Goal: Answer question/provide support

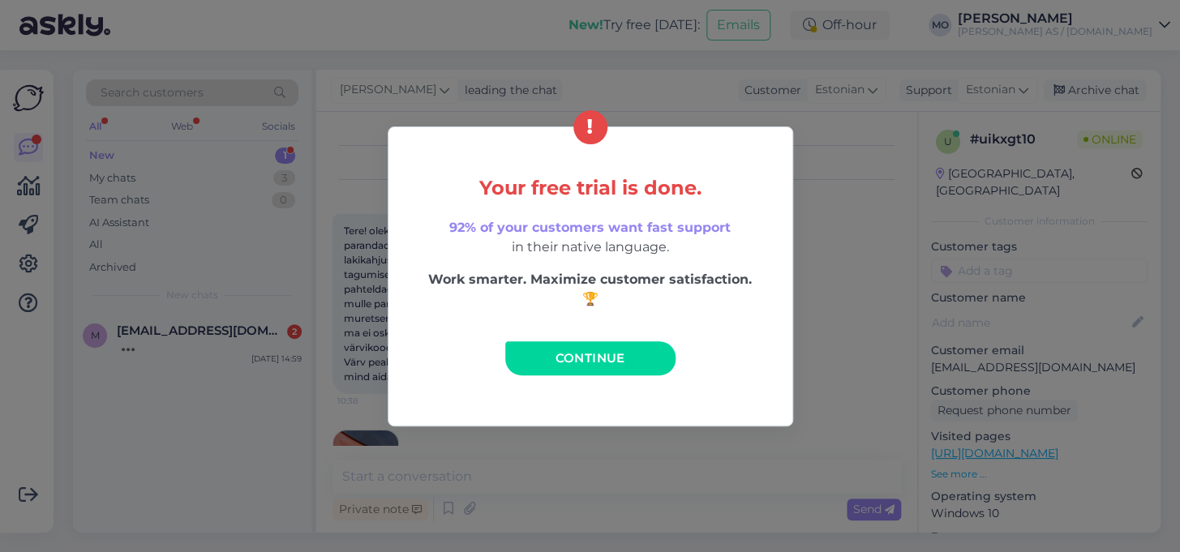
click at [638, 356] on link "Continue" at bounding box center [590, 358] width 170 height 34
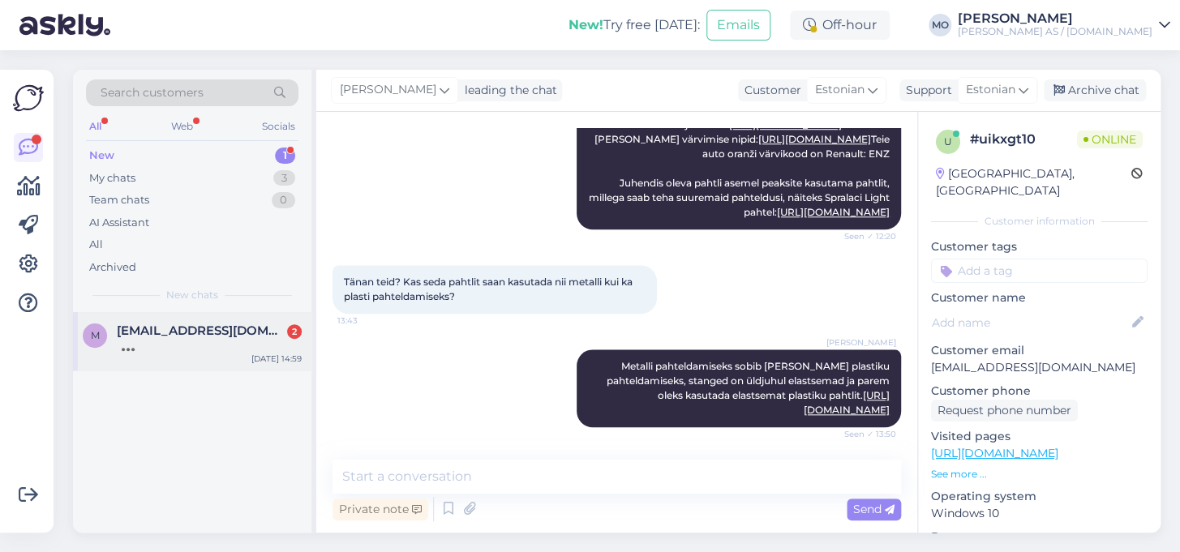
click at [145, 324] on span "[EMAIL_ADDRESS][DOMAIN_NAME]" at bounding box center [201, 331] width 169 height 15
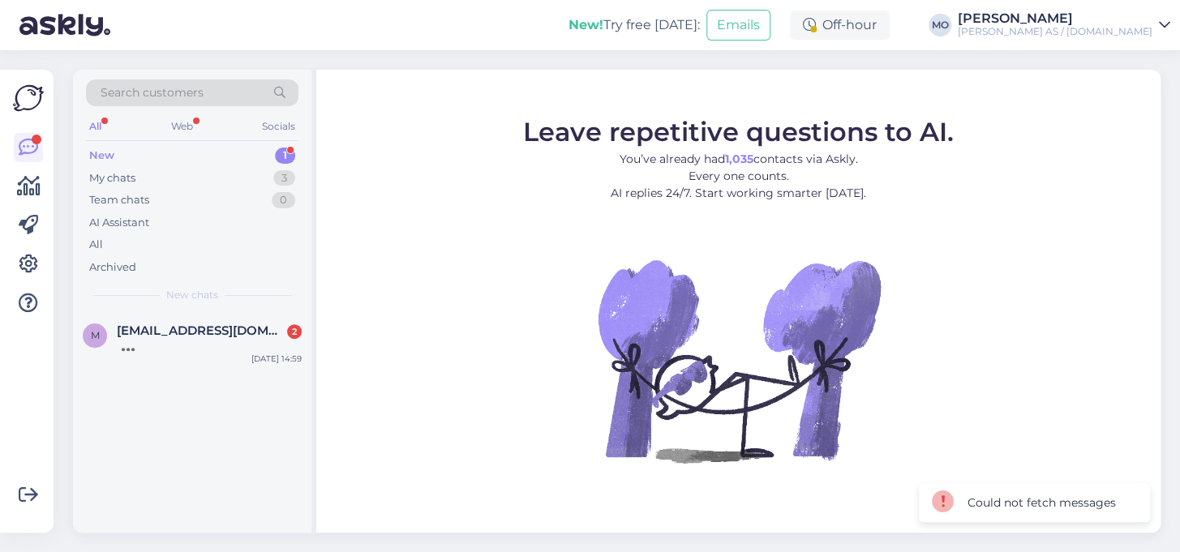
click at [1057, 19] on div "[PERSON_NAME]" at bounding box center [1055, 18] width 195 height 13
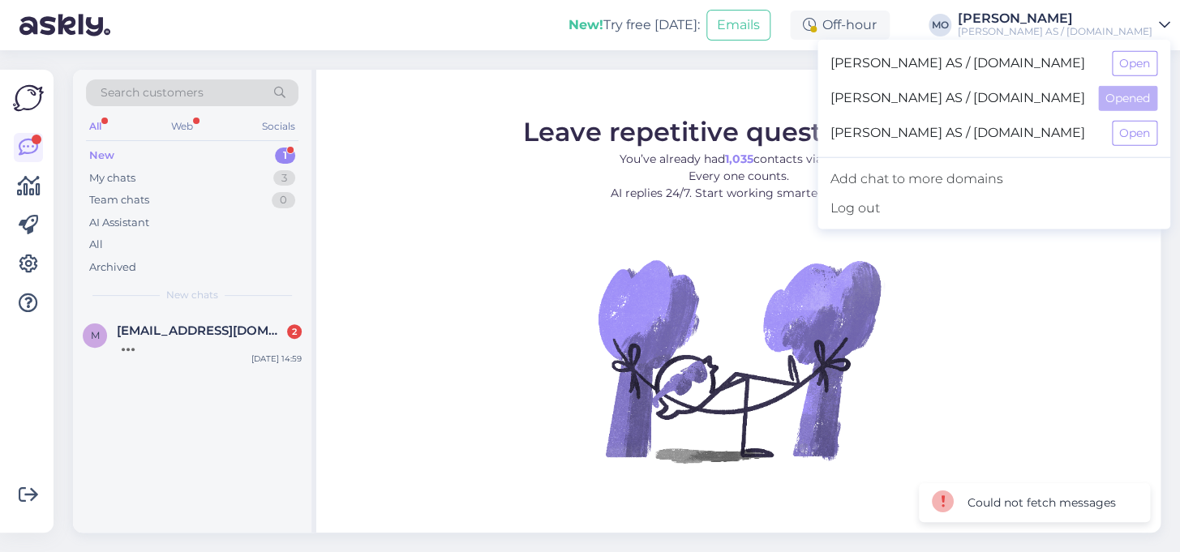
click at [1013, 89] on span "[PERSON_NAME] AS / [DOMAIN_NAME]" at bounding box center [957, 98] width 255 height 25
click at [1017, 66] on span "[PERSON_NAME] AS / [DOMAIN_NAME]" at bounding box center [964, 63] width 268 height 25
click at [1137, 65] on button "Open" at bounding box center [1134, 63] width 45 height 25
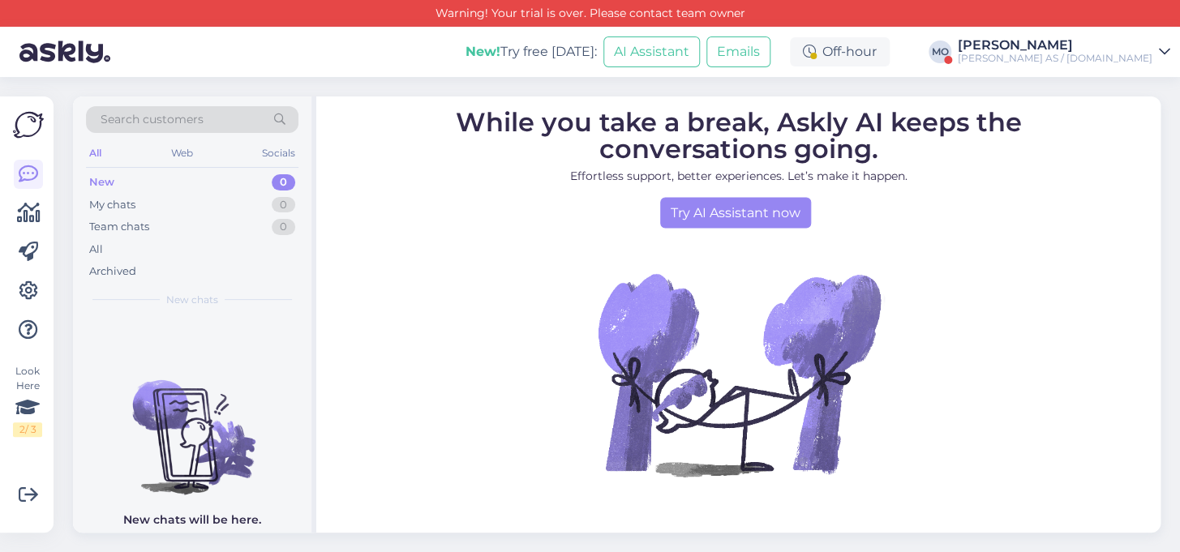
click at [1151, 35] on div "New! Try free [DATE]: AI Assistant Emails Off-hour MO [PERSON_NAME] [PERSON_NAM…" at bounding box center [590, 52] width 1180 height 50
click at [1156, 49] on link "[PERSON_NAME] [PERSON_NAME] AS / [DOMAIN_NAME]" at bounding box center [1064, 52] width 212 height 26
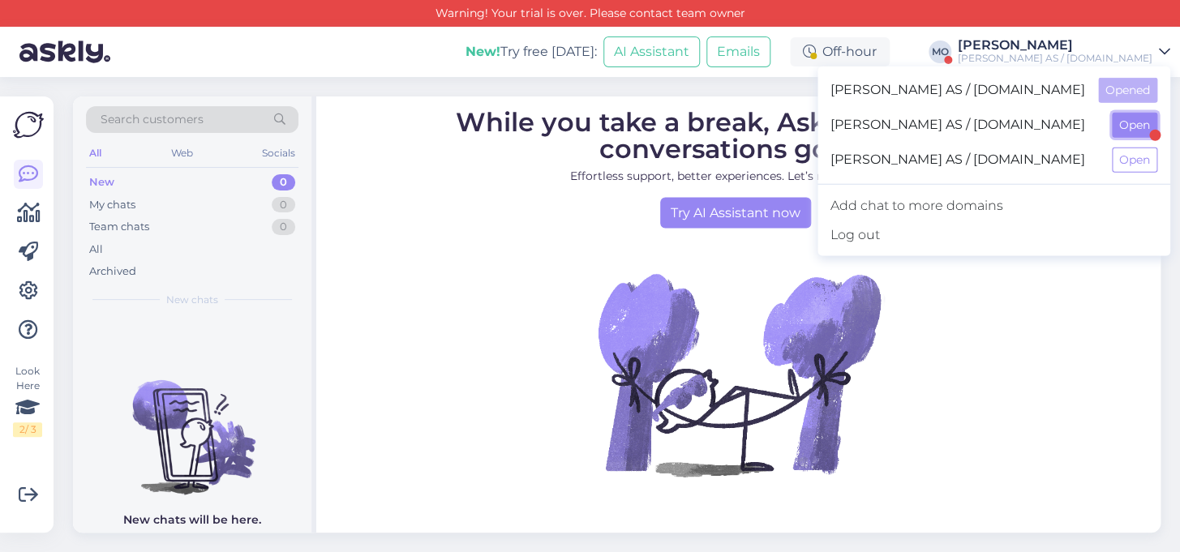
click at [1144, 135] on button "Open" at bounding box center [1134, 125] width 45 height 25
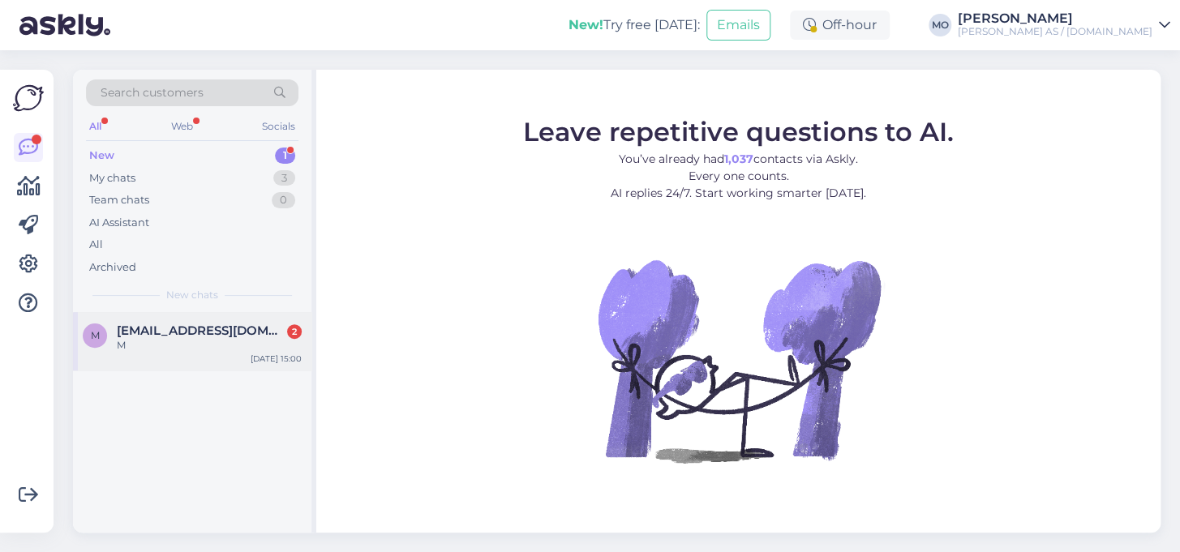
click at [155, 333] on span "[EMAIL_ADDRESS][DOMAIN_NAME]" at bounding box center [201, 331] width 169 height 15
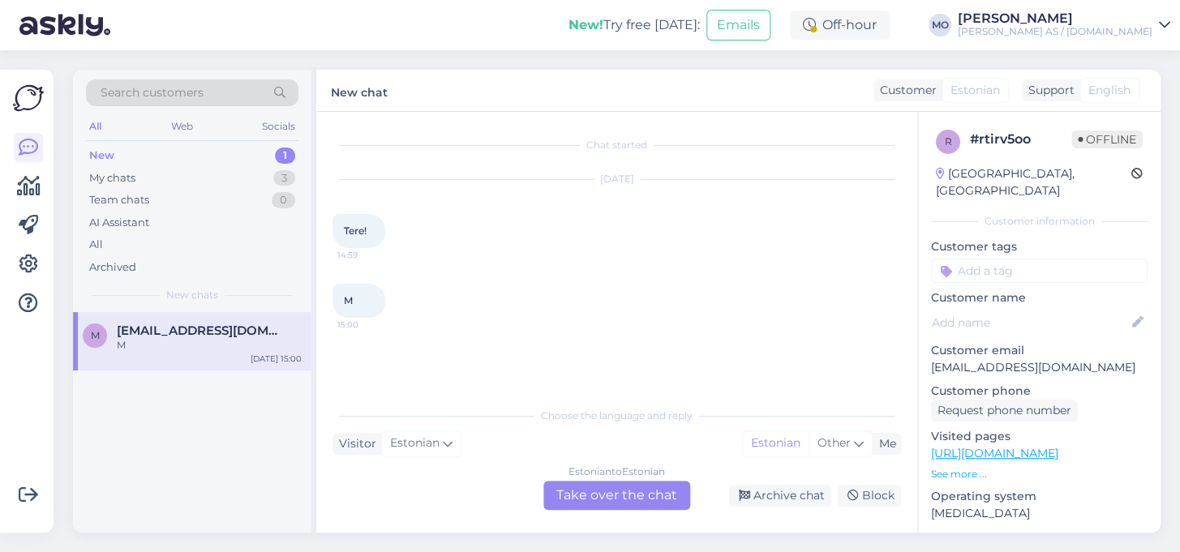
click at [608, 508] on div "Estonian to Estonian Take over the chat" at bounding box center [616, 495] width 147 height 29
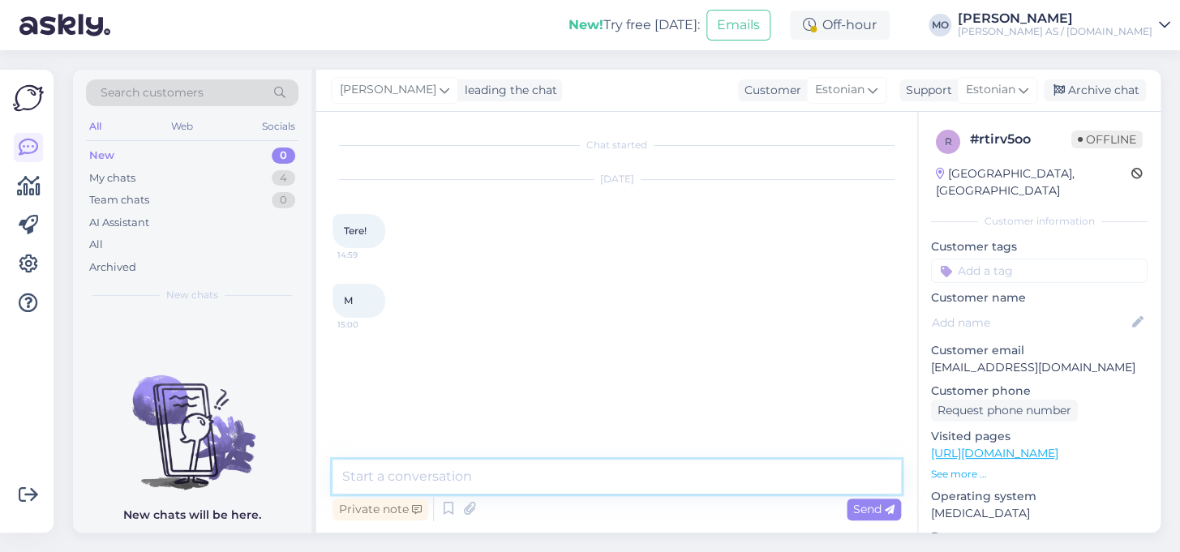
click at [475, 476] on textarea at bounding box center [617, 477] width 568 height 34
type textarea "Tere, kuidas saame aidata?"
